Goal: Find specific page/section: Find specific page/section

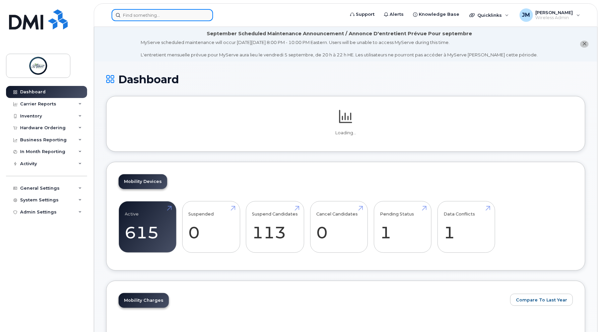
click at [155, 11] on input at bounding box center [163, 15] width 102 height 12
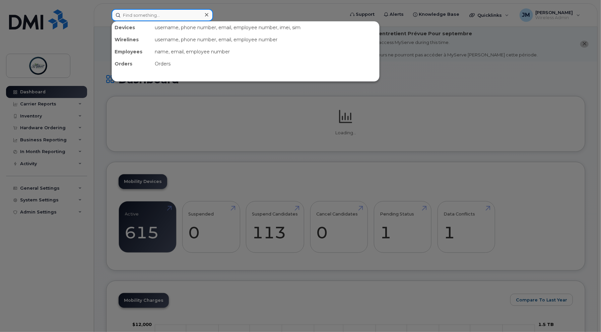
click at [155, 12] on input at bounding box center [163, 15] width 102 height 12
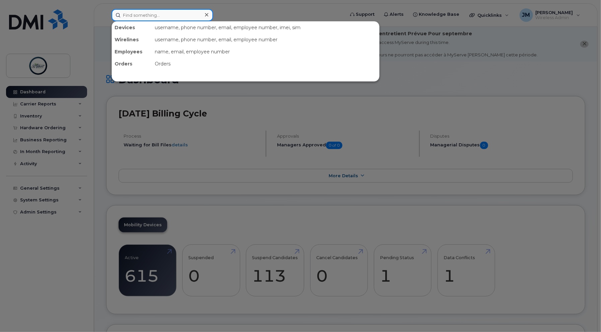
paste input "89302610207411404293"
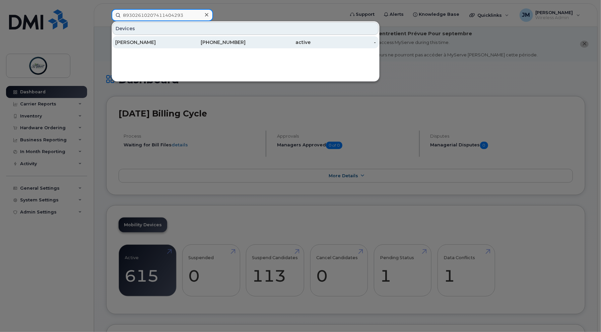
type input "89302610207411404293"
click at [178, 41] on div "Larissa Wilhelm" at bounding box center [147, 42] width 65 height 7
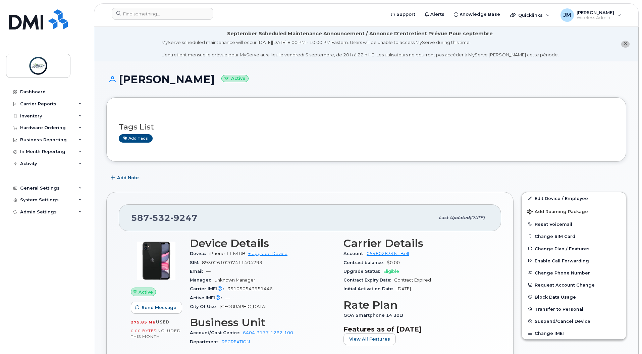
scroll to position [223, 0]
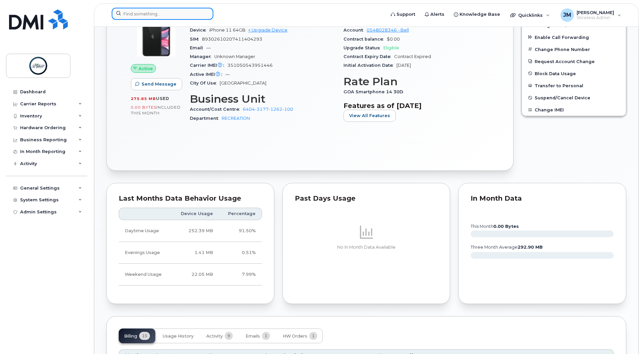
click at [140, 15] on input at bounding box center [163, 14] width 102 height 12
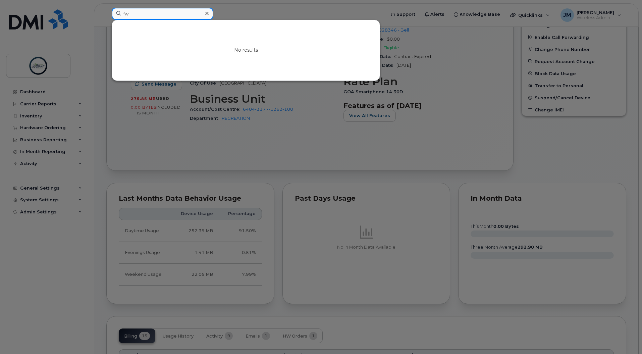
type input "f"
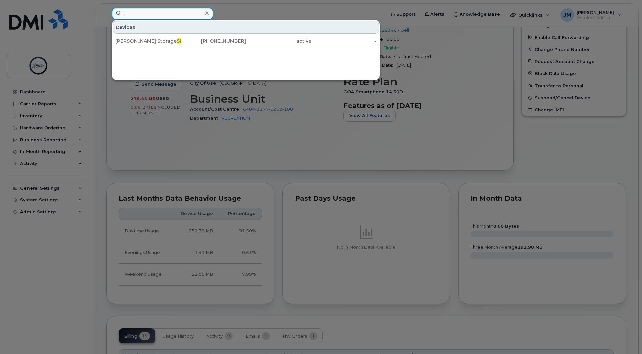
type input "s"
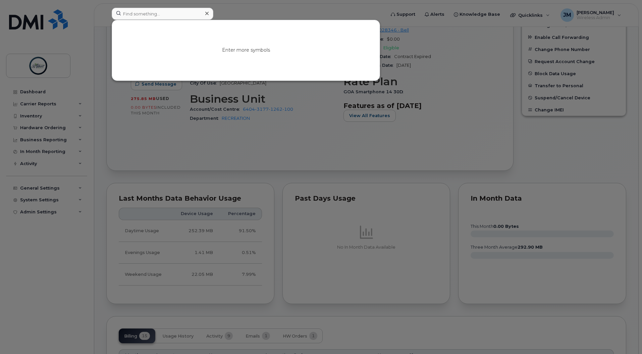
click at [343, 149] on div at bounding box center [321, 177] width 642 height 354
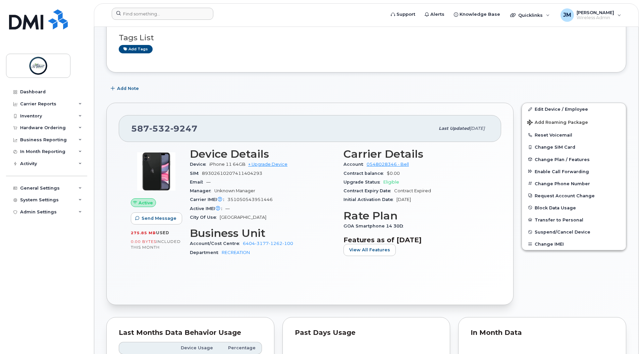
scroll to position [0, 0]
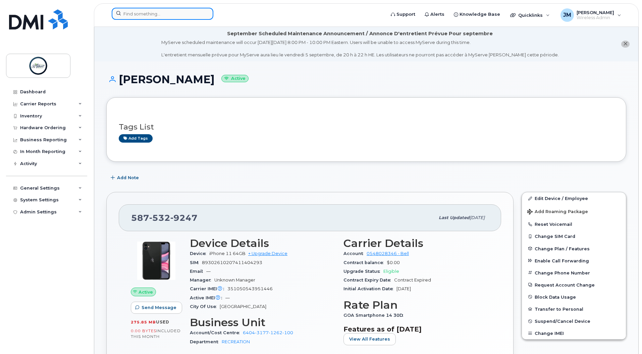
click at [169, 12] on input at bounding box center [163, 14] width 102 height 12
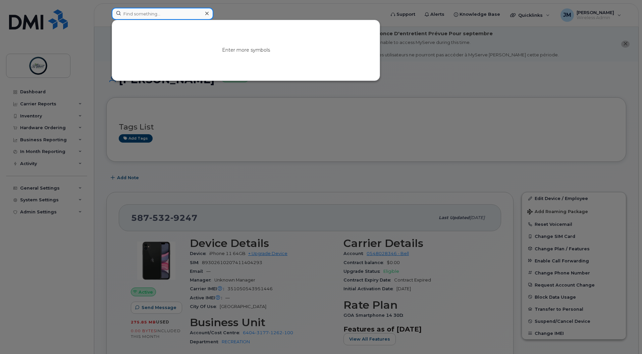
paste input "89302610207411404293"
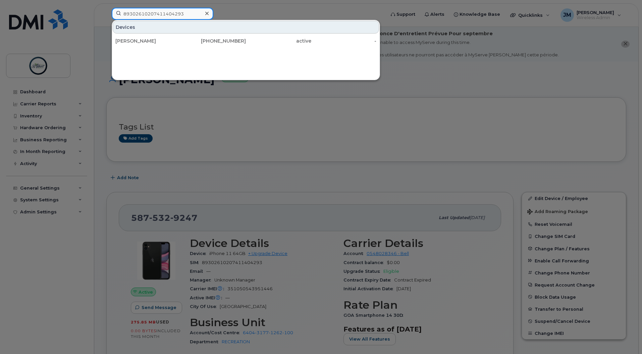
type input "89302610207411404293"
drag, startPoint x: 193, startPoint y: 13, endPoint x: 76, endPoint y: 17, distance: 116.7
click at [106, 17] on div "89302610207411404293 Devices Larissa Wilhelm 587-532-9247 active -" at bounding box center [246, 15] width 280 height 15
click at [210, 10] on div at bounding box center [207, 14] width 10 height 10
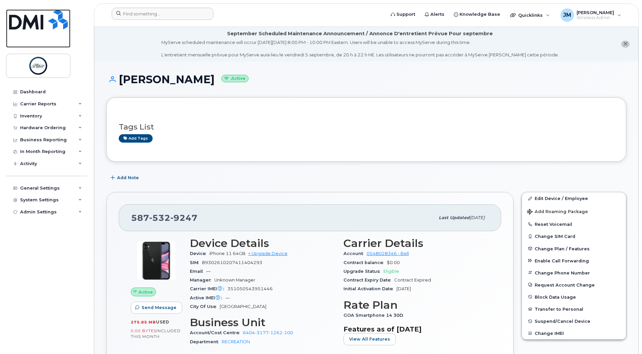
click at [30, 20] on img at bounding box center [38, 19] width 59 height 20
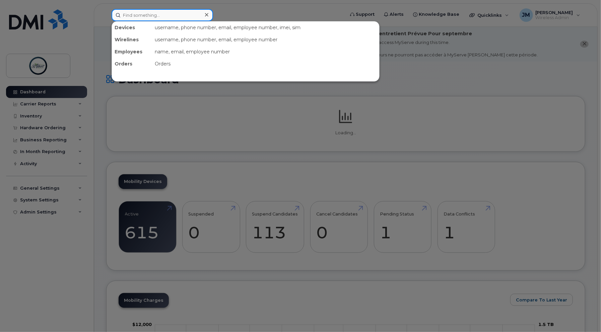
click at [135, 14] on input at bounding box center [163, 15] width 102 height 12
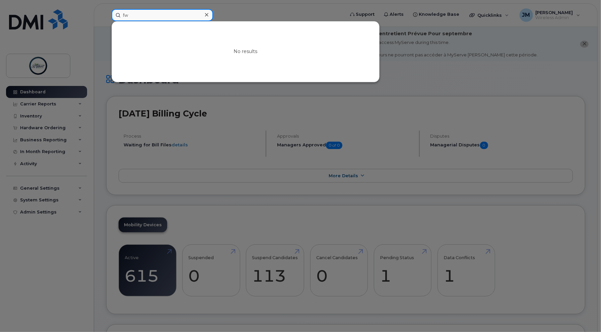
type input "f"
type input "s"
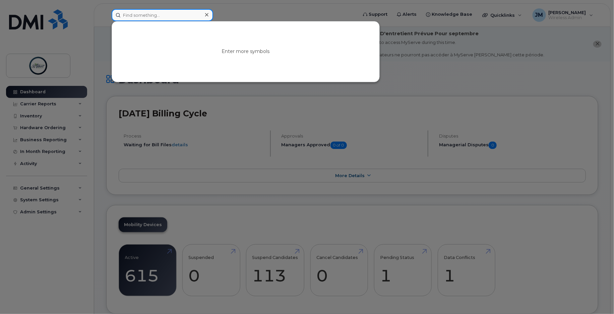
click at [148, 16] on input at bounding box center [163, 15] width 102 height 12
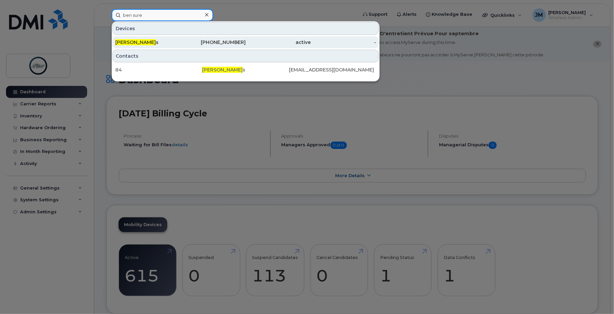
type input "ben sure"
click at [176, 39] on div "Ben Sure s" at bounding box center [147, 42] width 65 height 7
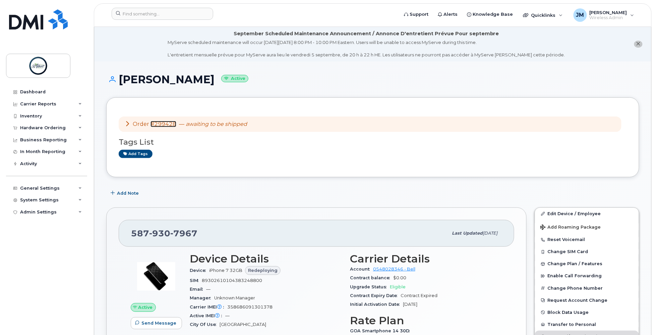
click at [155, 125] on link "#299428" at bounding box center [164, 124] width 26 height 6
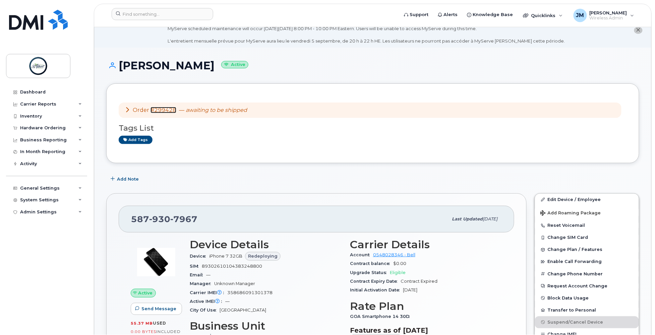
scroll to position [29, 0]
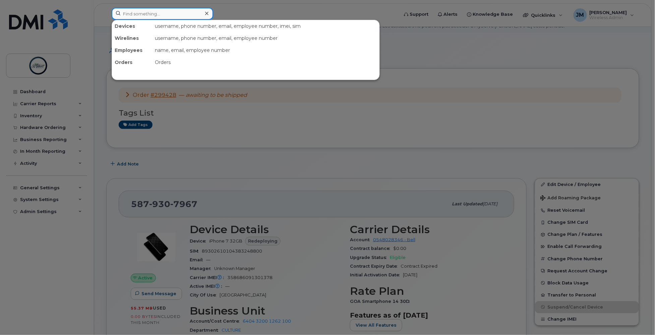
click at [151, 15] on input at bounding box center [163, 14] width 102 height 12
click at [238, 14] on div at bounding box center [327, 167] width 655 height 335
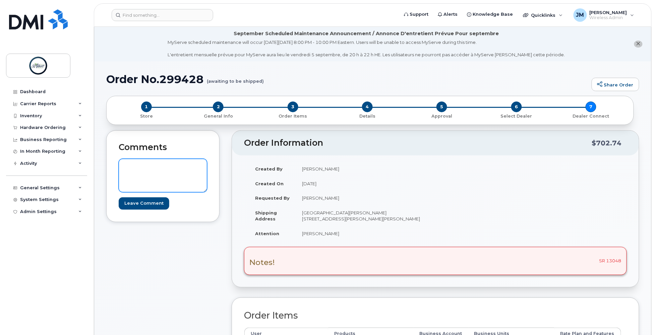
drag, startPoint x: 198, startPoint y: 180, endPoint x: 204, endPoint y: 191, distance: 12.6
click at [204, 191] on textarea at bounding box center [163, 176] width 88 height 34
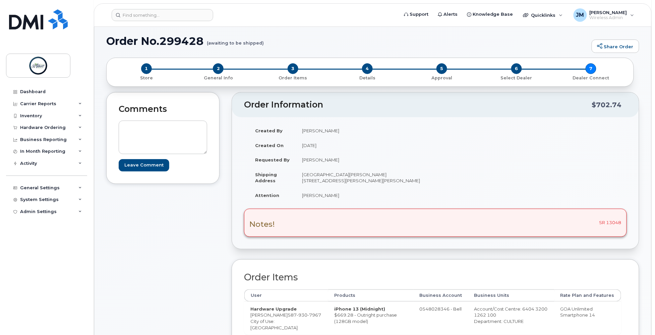
scroll to position [115, 0]
